Goal: Transaction & Acquisition: Purchase product/service

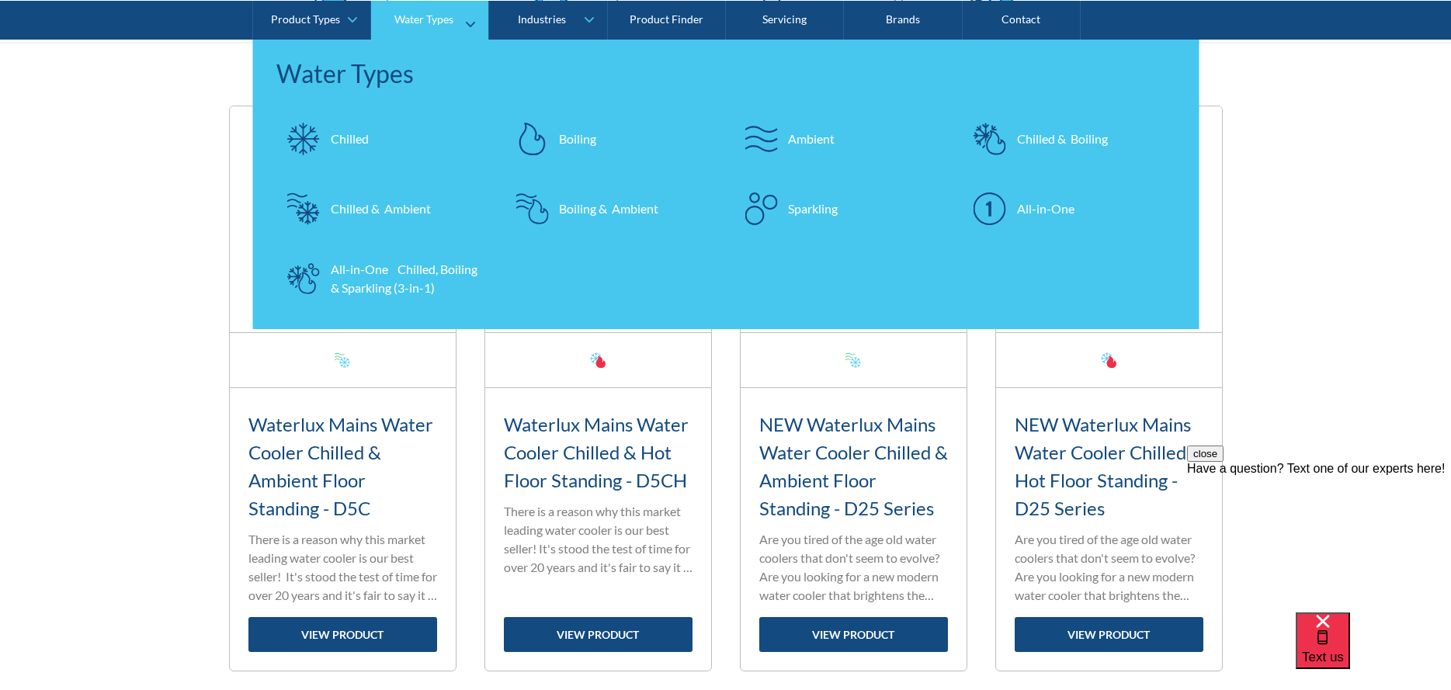
click at [445, 19] on div "Water Types" at bounding box center [423, 18] width 59 height 13
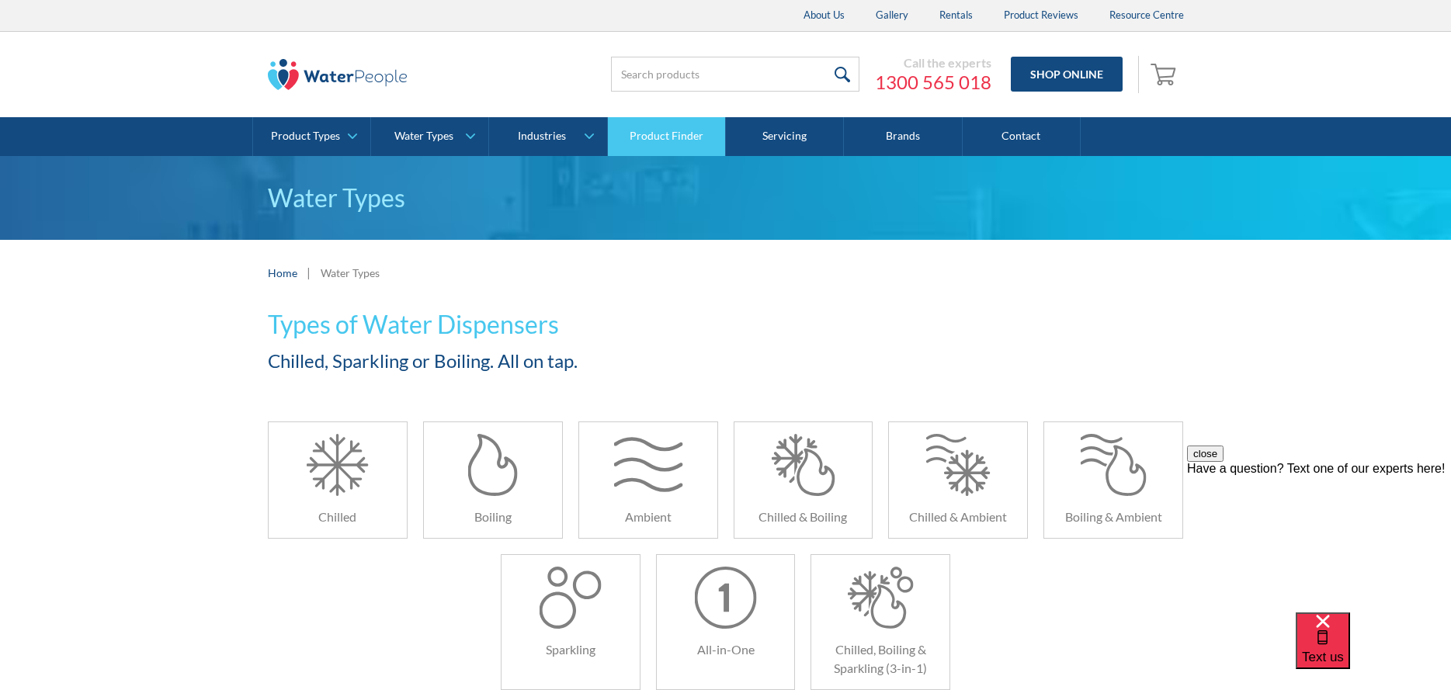
click at [692, 135] on link "Product Finder" at bounding box center [667, 136] width 118 height 39
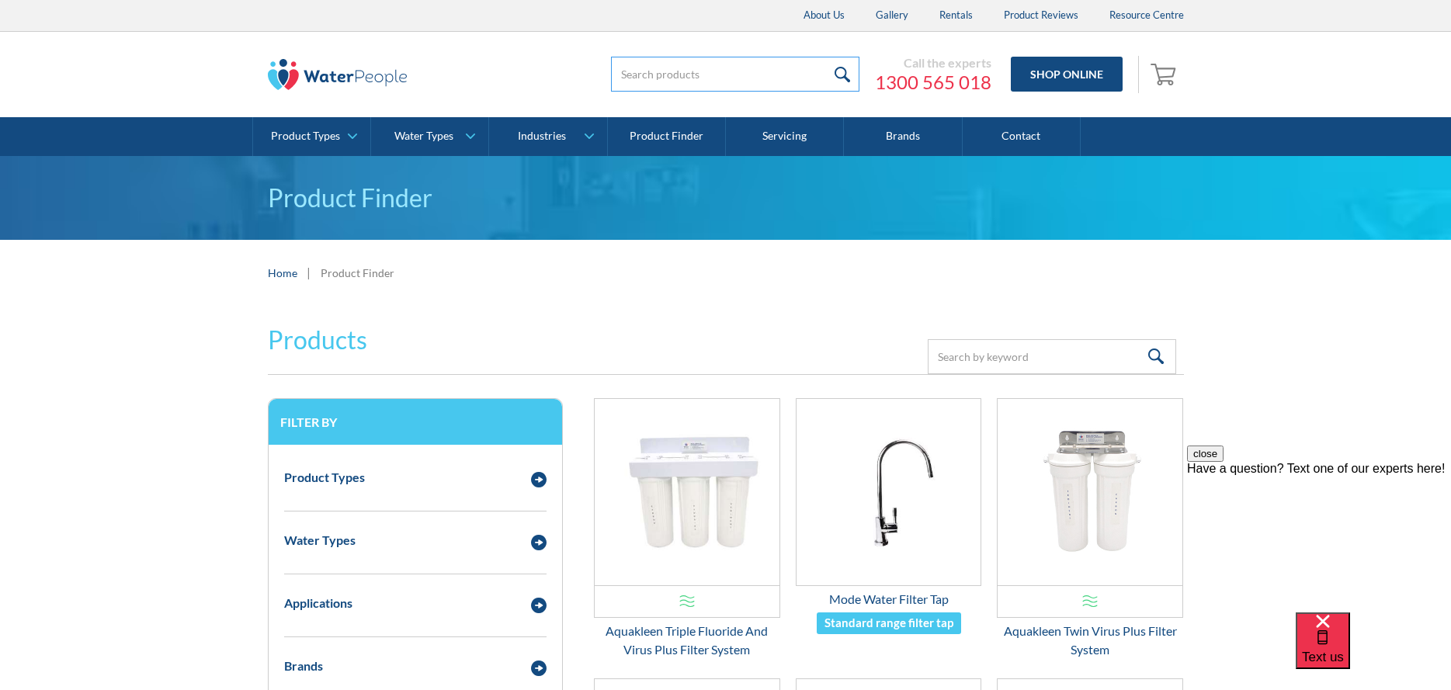
click at [775, 61] on input "search" at bounding box center [735, 74] width 248 height 35
type input "93702"
click at [826, 57] on input "submit" at bounding box center [842, 74] width 33 height 35
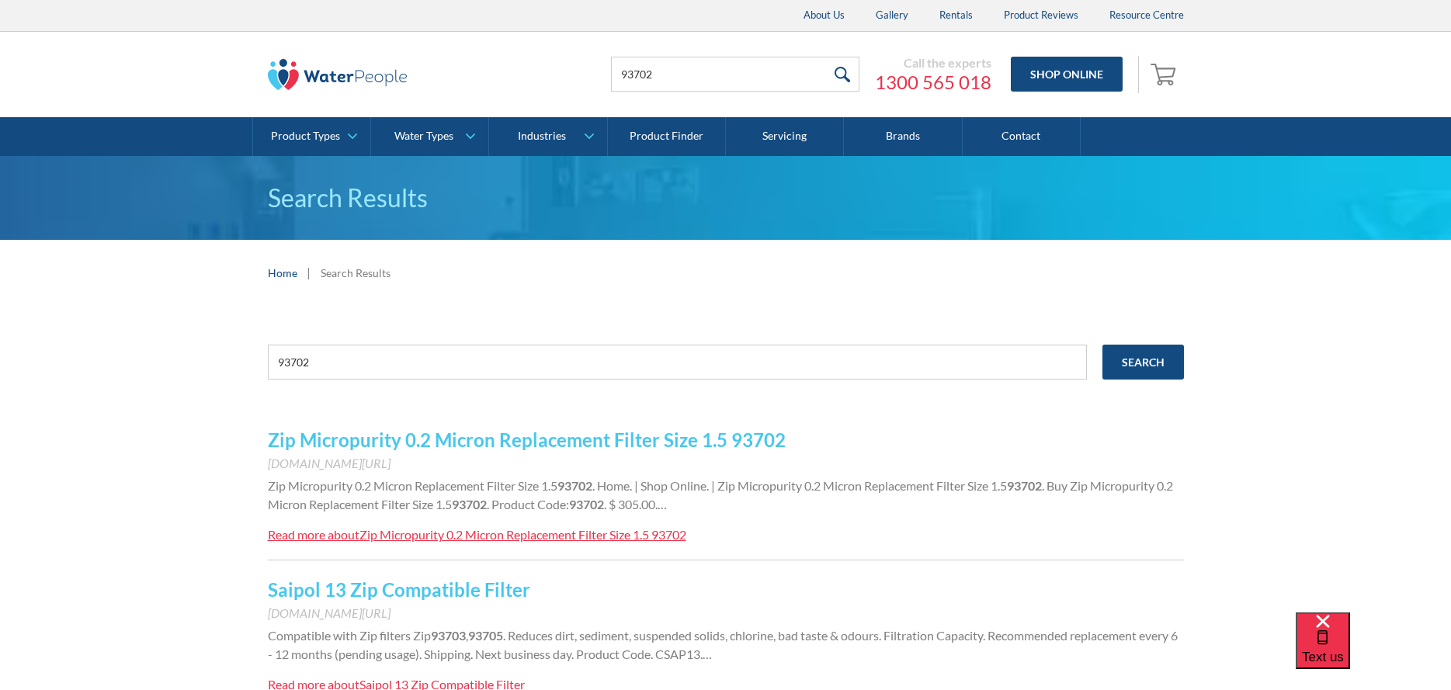
click at [532, 445] on link "Zip Micropurity 0.2 Micron Replacement Filter Size 1.5 93702" at bounding box center [527, 439] width 518 height 23
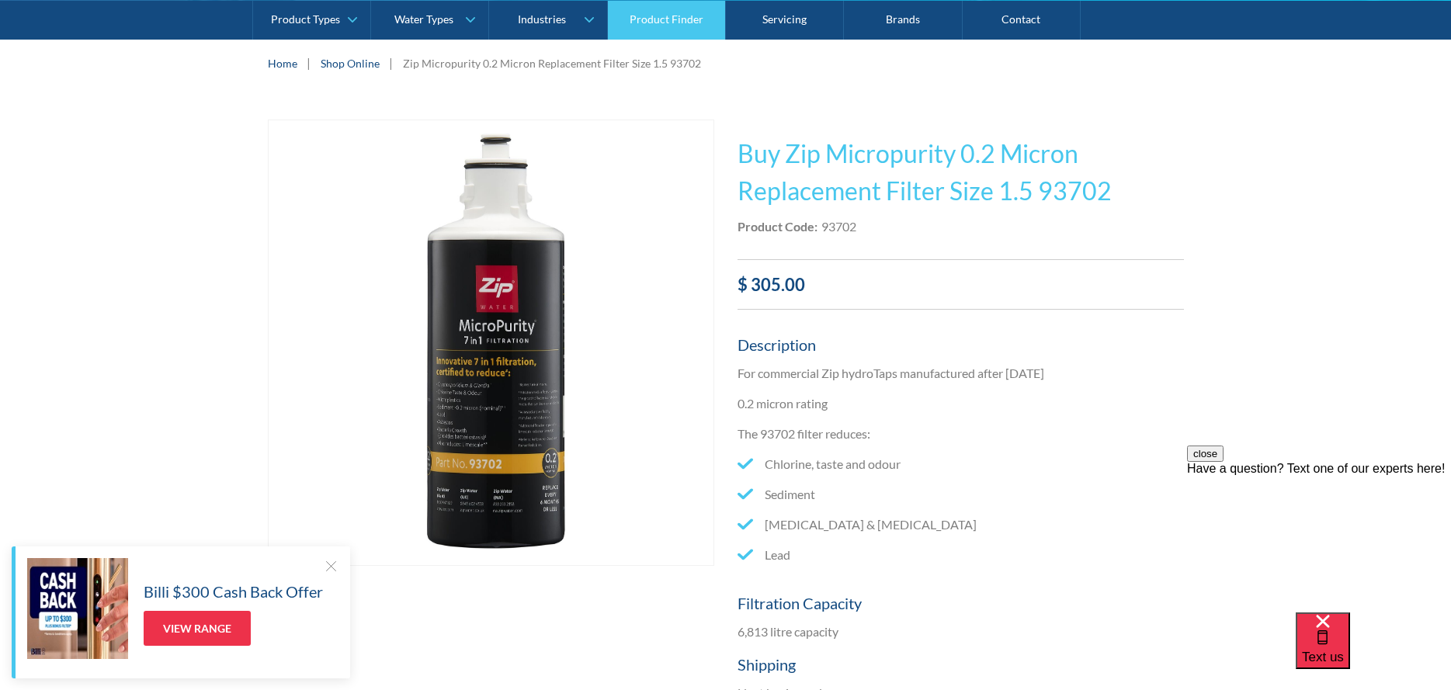
click at [654, 12] on link "Product Finder" at bounding box center [667, 19] width 118 height 39
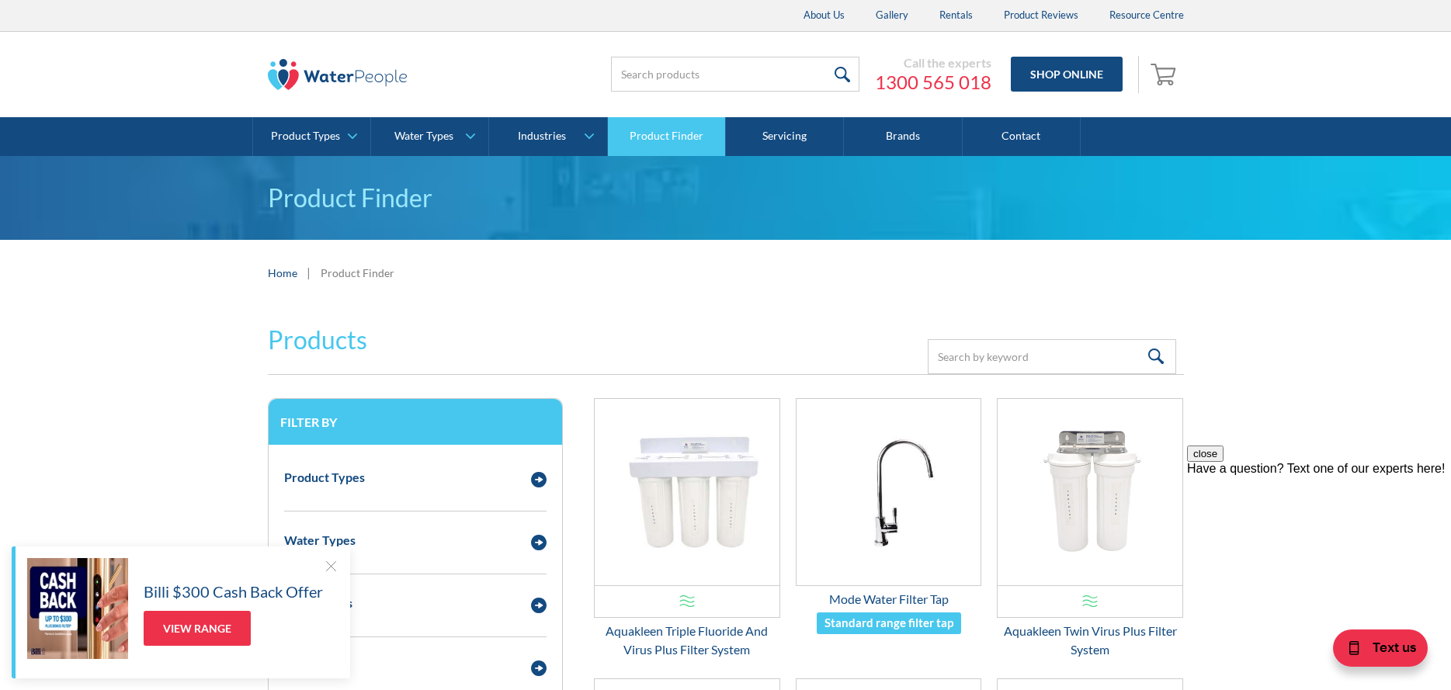
click at [669, 138] on link "Product Finder" at bounding box center [667, 136] width 118 height 39
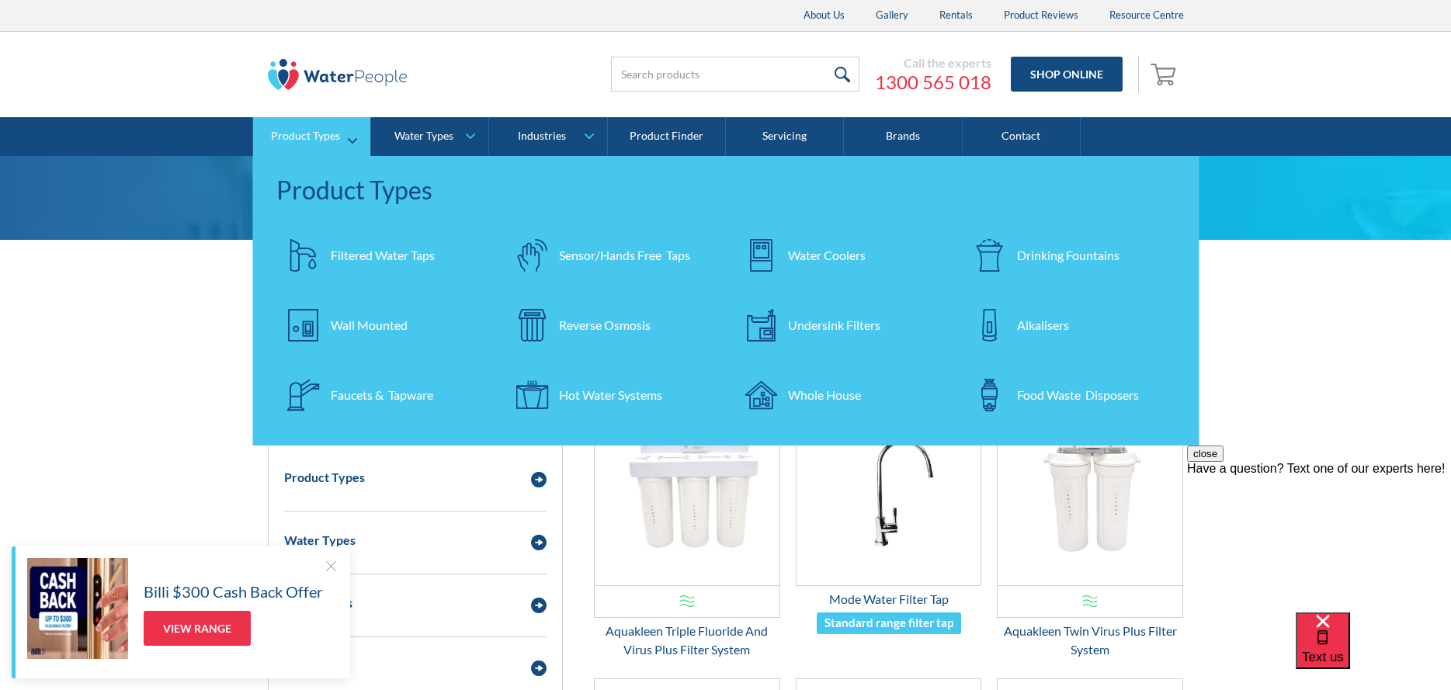
click at [823, 258] on div "Water Coolers" at bounding box center [827, 255] width 78 height 19
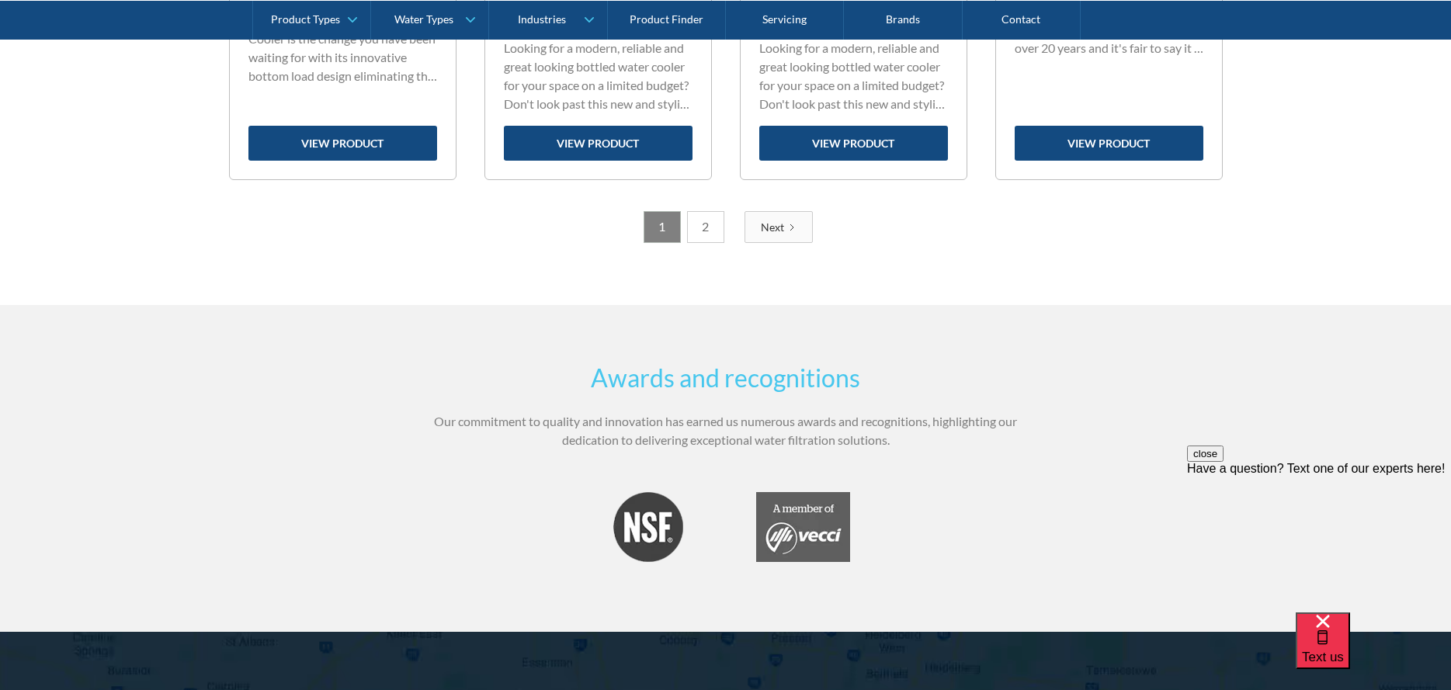
scroll to position [2484, 0]
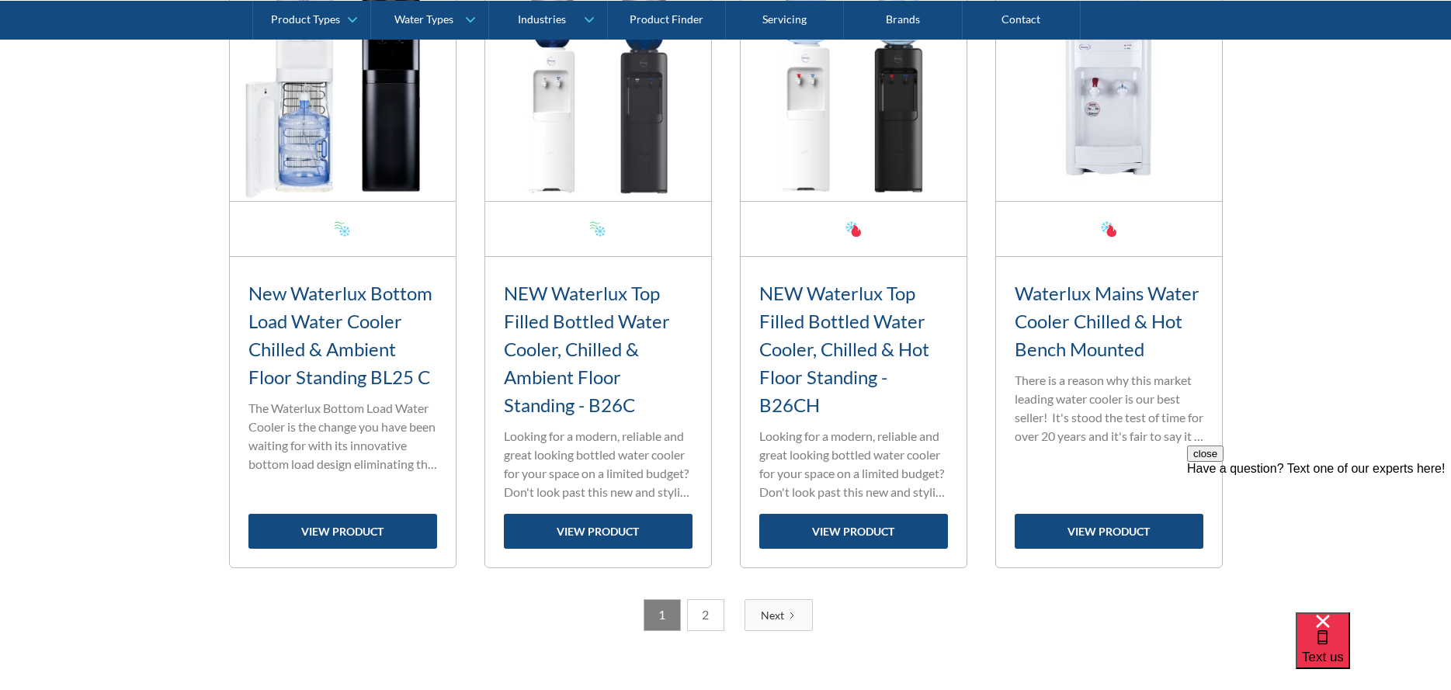
click at [716, 617] on link "2" at bounding box center [705, 615] width 37 height 32
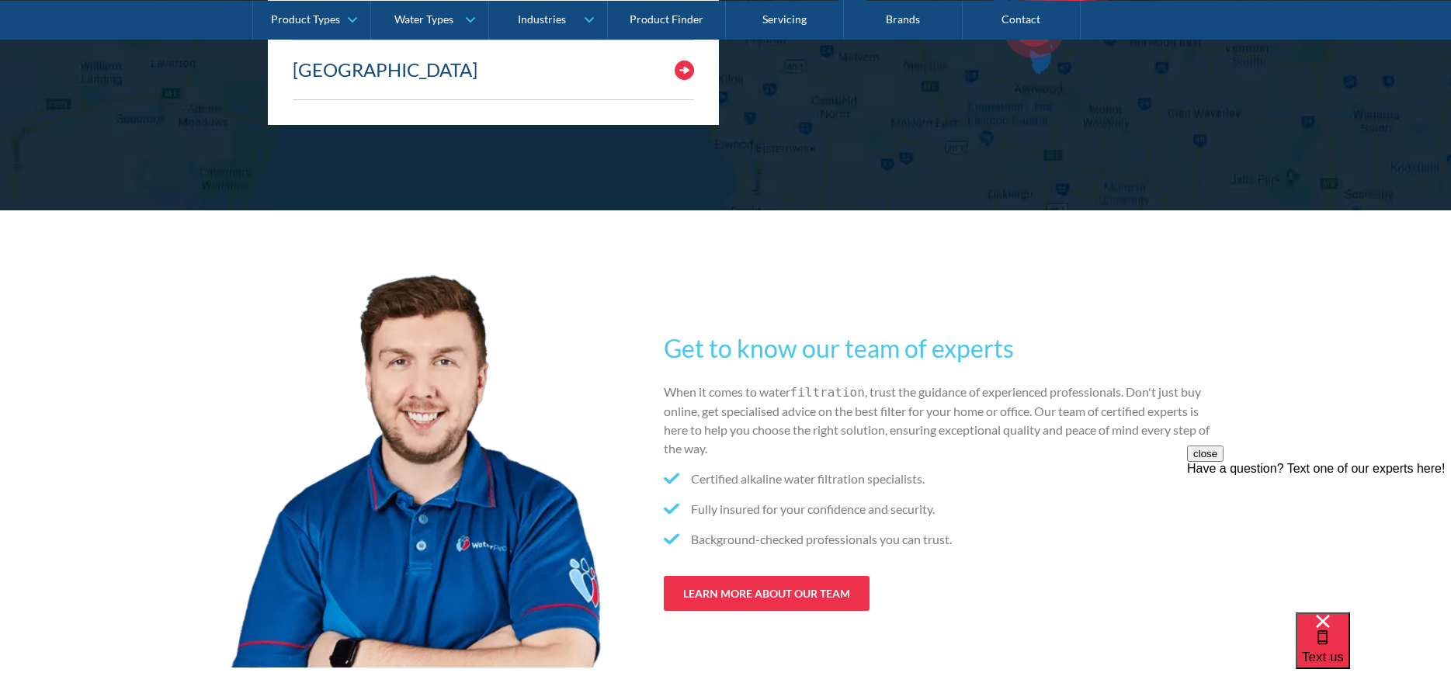
scroll to position [2096, 0]
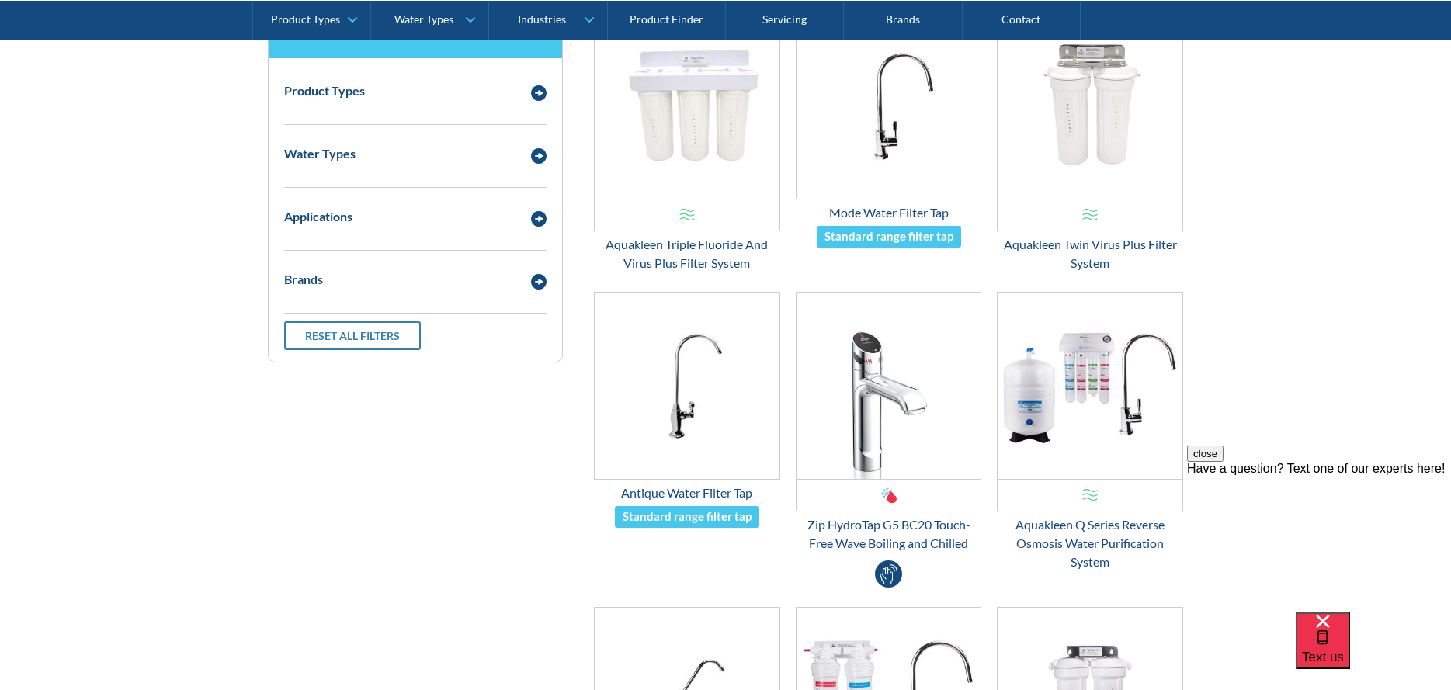
scroll to position [233, 0]
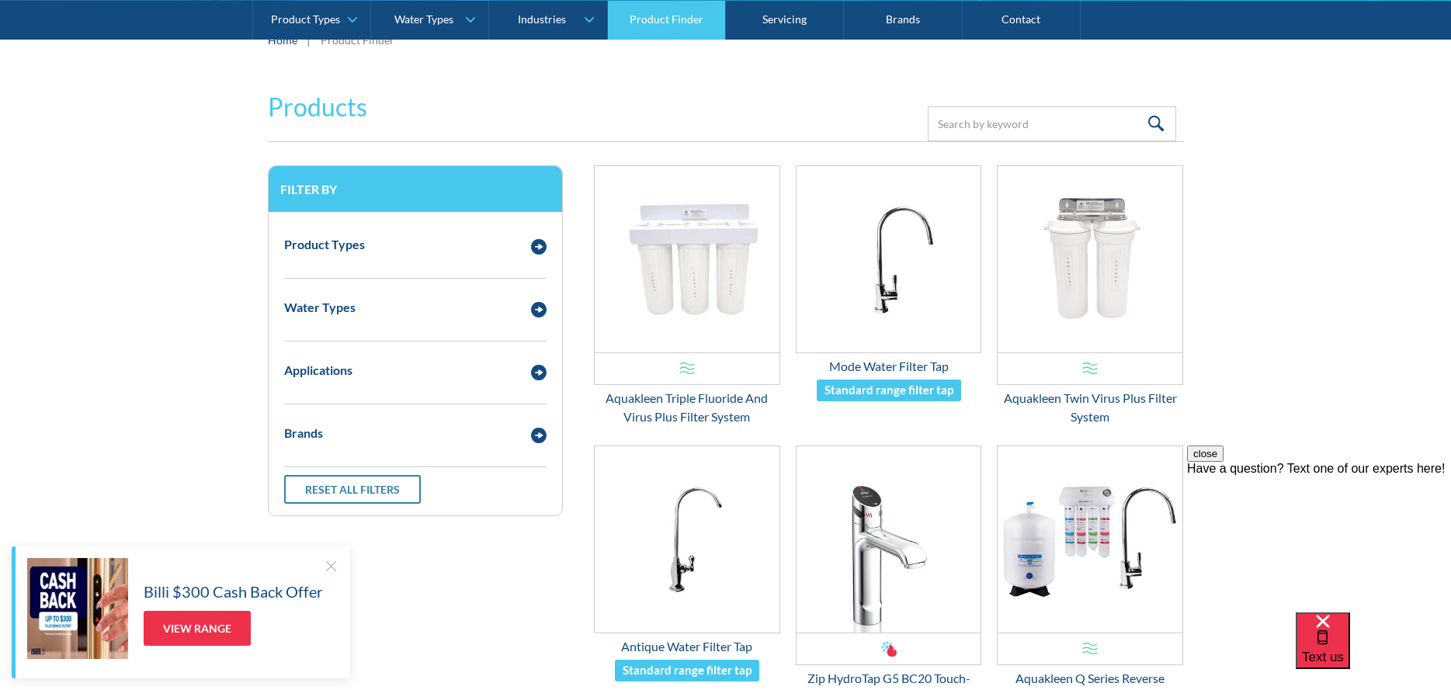
click at [678, 14] on link "Product Finder" at bounding box center [667, 19] width 118 height 39
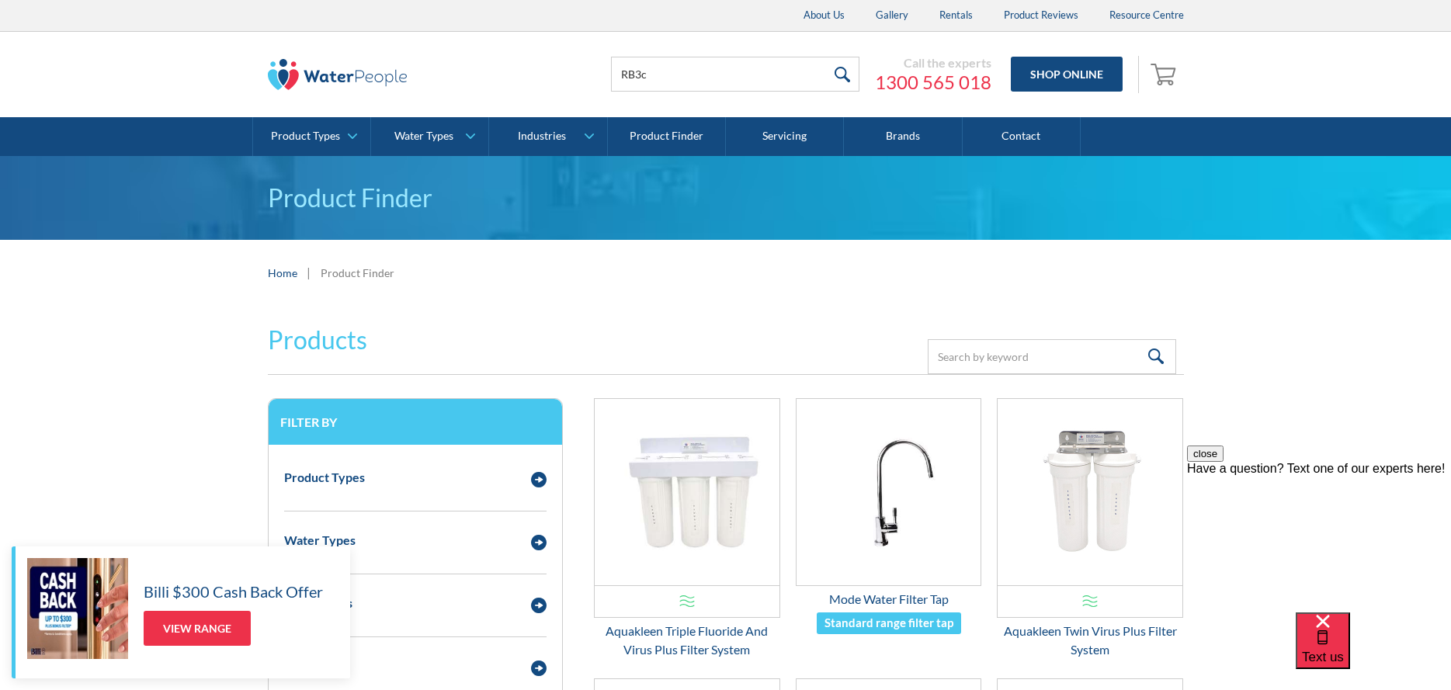
type input "RB3c"
click at [826, 57] on input "submit" at bounding box center [842, 74] width 33 height 35
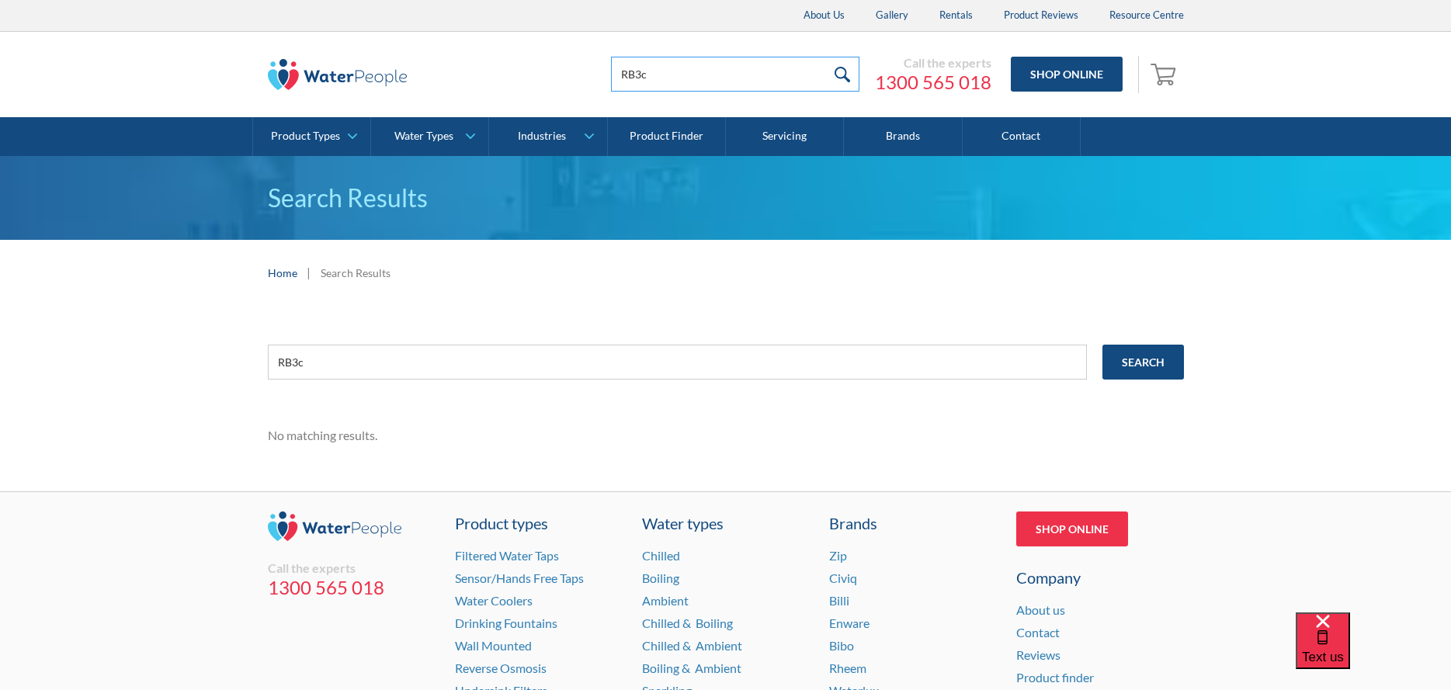
click at [706, 75] on input "RB3c" at bounding box center [735, 74] width 248 height 35
type input "RB3C"
click at [826, 57] on input "submit" at bounding box center [842, 74] width 33 height 35
drag, startPoint x: 0, startPoint y: 0, endPoint x: 550, endPoint y: 79, distance: 556.0
click at [550, 79] on div "RB3C Call the experts 1300 565 018 Shop Online 0 Your Cart Subtotal Pay with br…" at bounding box center [726, 74] width 916 height 47
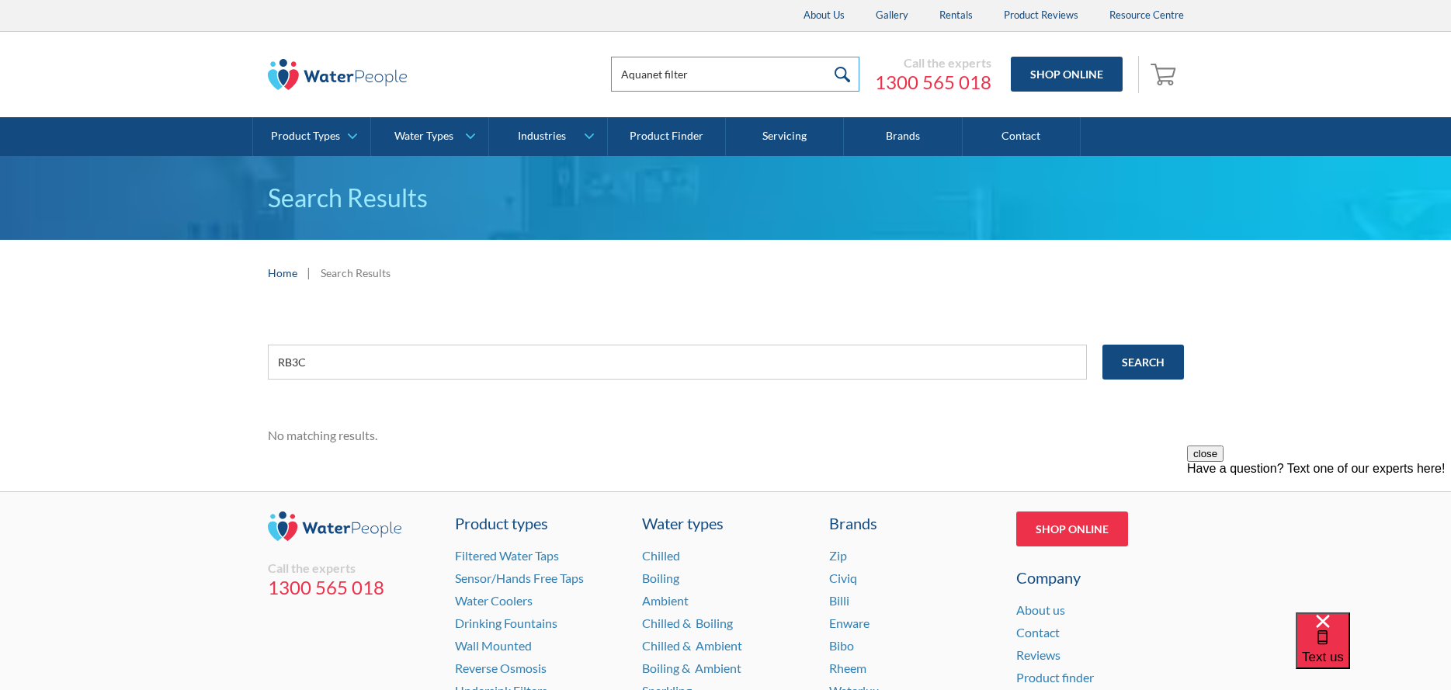
type input "Aquanet filter"
click at [826, 57] on input "submit" at bounding box center [842, 74] width 33 height 35
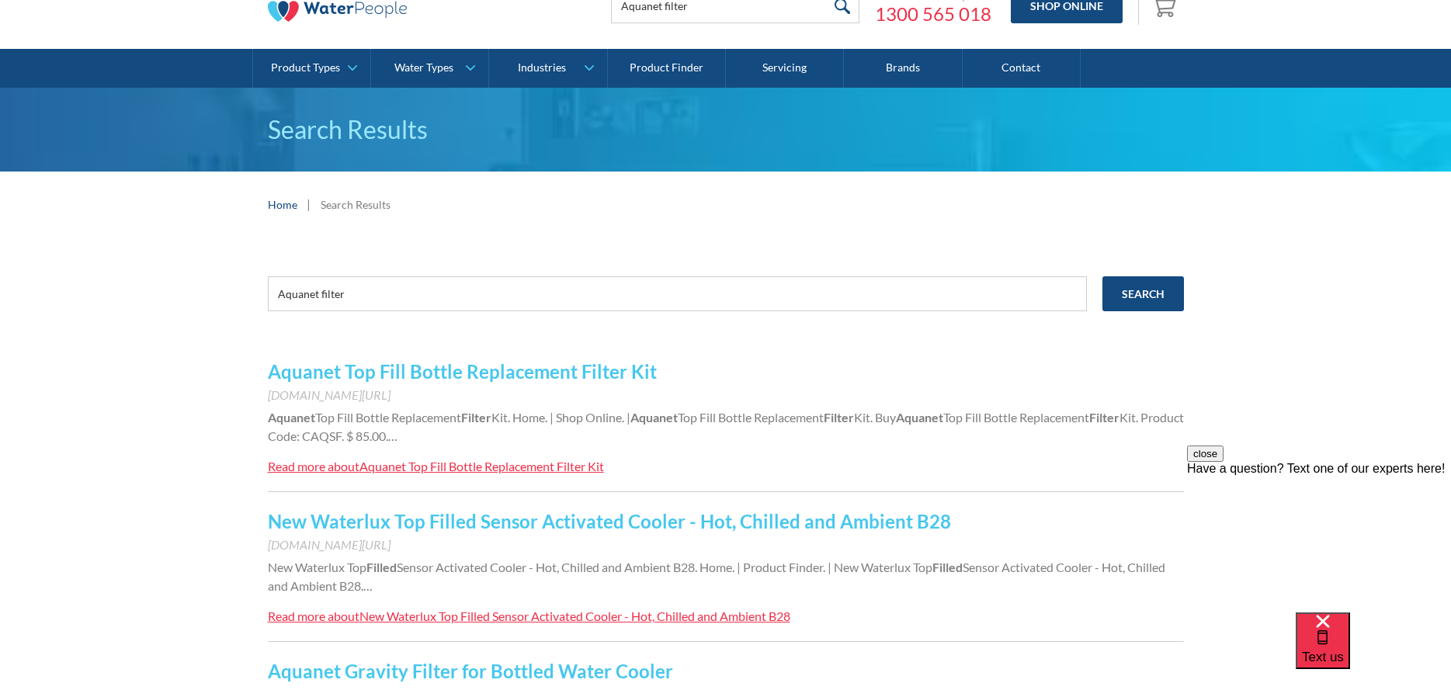
scroll to position [155, 0]
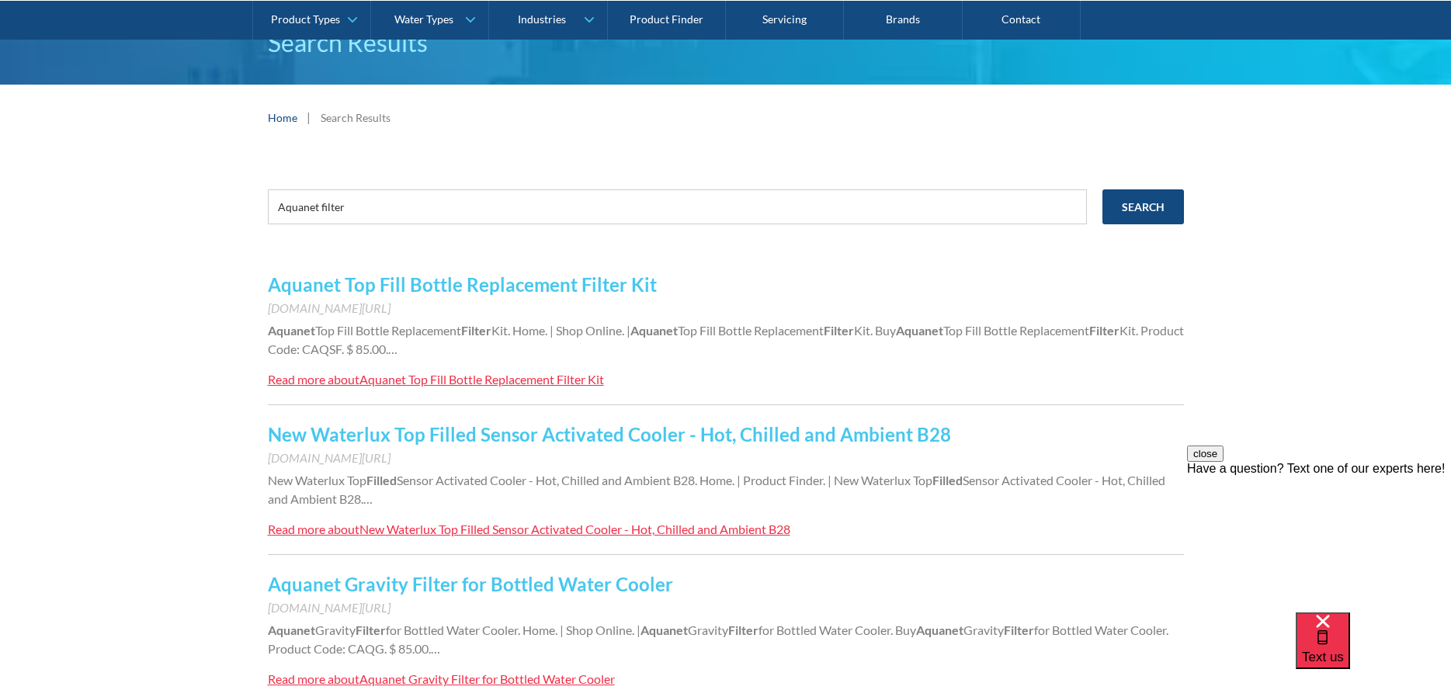
click at [518, 285] on link "Aquanet Top Fill Bottle Replacement Filter Kit" at bounding box center [462, 284] width 389 height 23
